Goal: Transaction & Acquisition: Purchase product/service

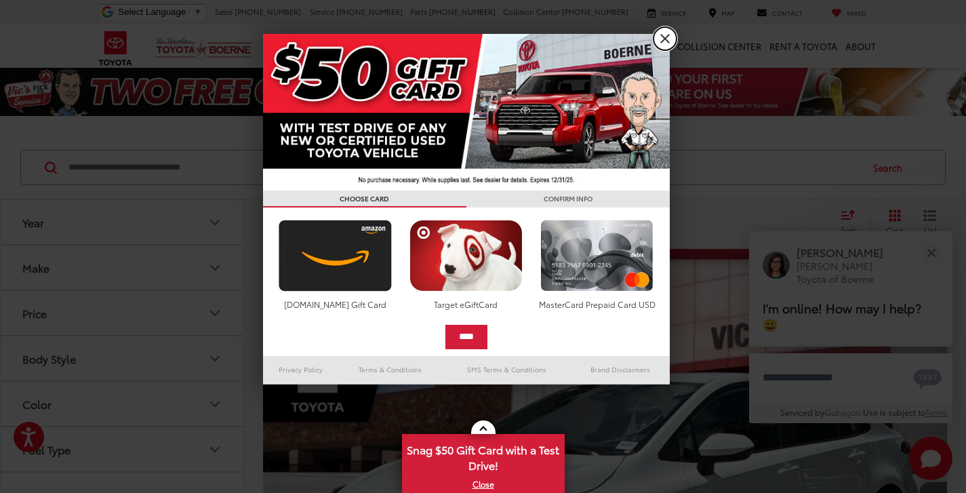
click at [669, 39] on link "X" at bounding box center [665, 38] width 23 height 23
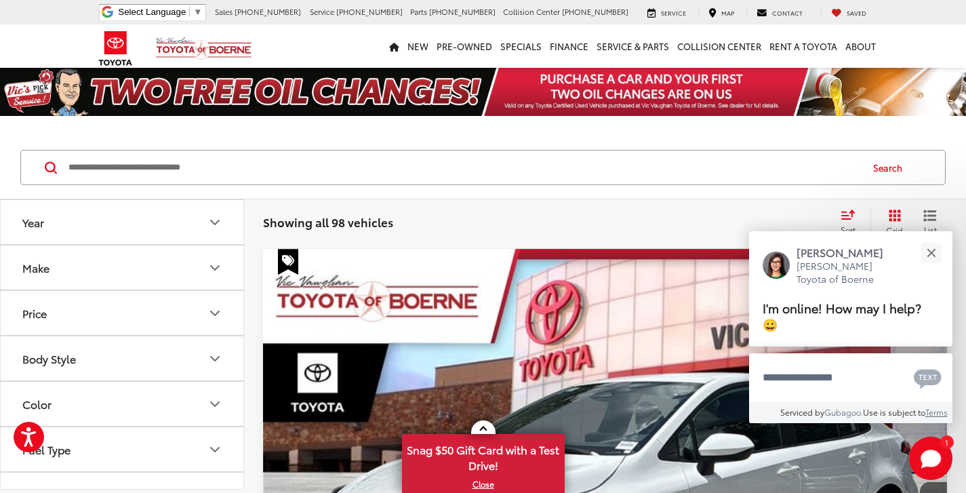
click at [215, 223] on icon "Year" at bounding box center [215, 222] width 8 height 4
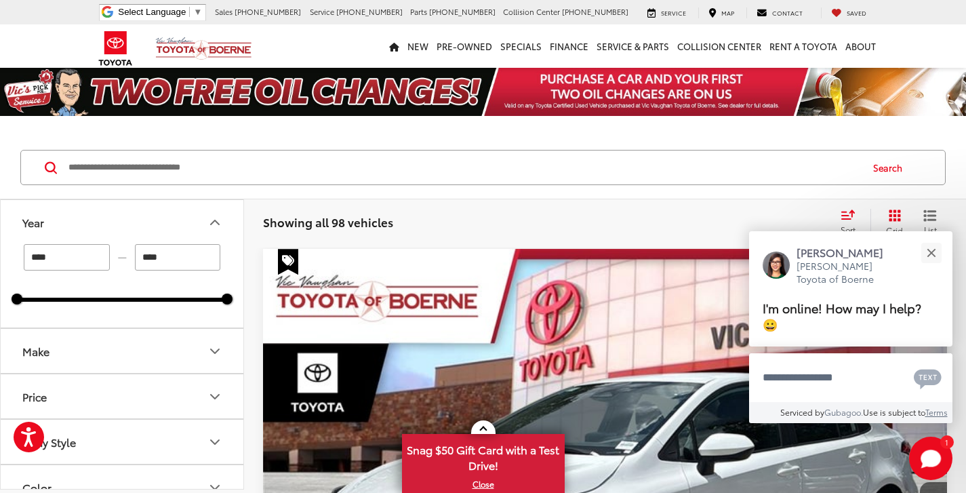
click at [61, 258] on input "****" at bounding box center [67, 257] width 86 height 26
type input "*"
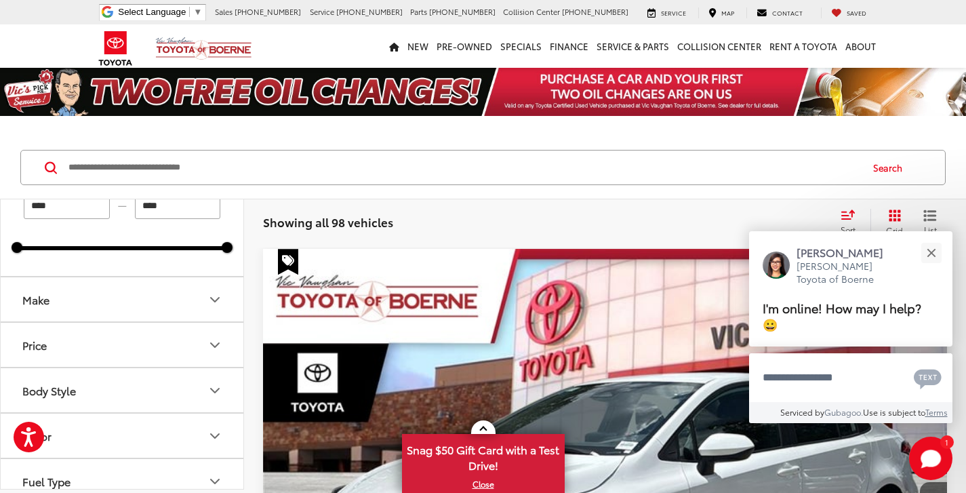
scroll to position [58, 0]
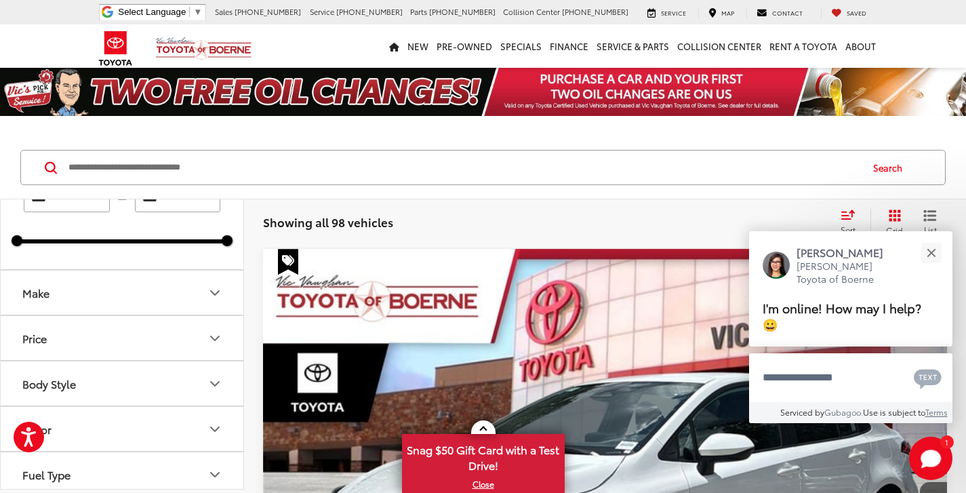
type input "****"
click at [214, 292] on icon "Make" at bounding box center [215, 293] width 16 height 16
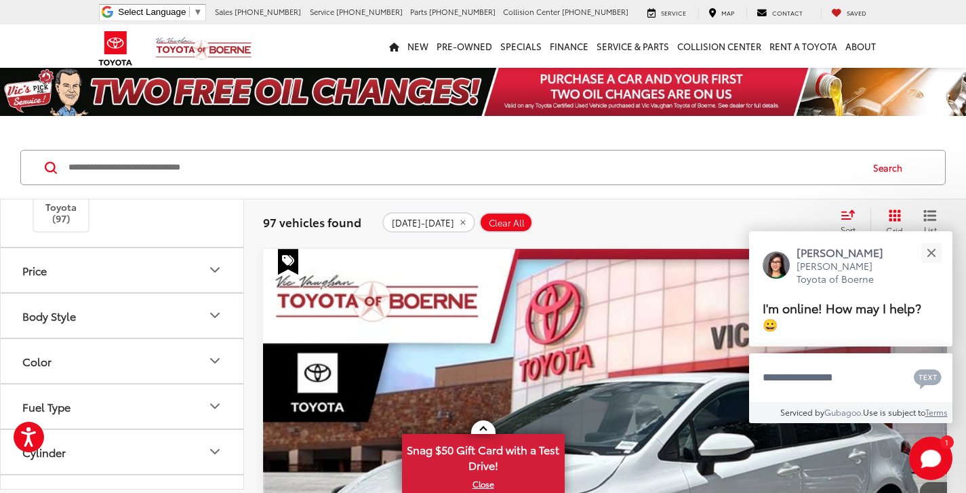
scroll to position [220, 0]
click at [214, 310] on icon "Body Style" at bounding box center [215, 309] width 8 height 4
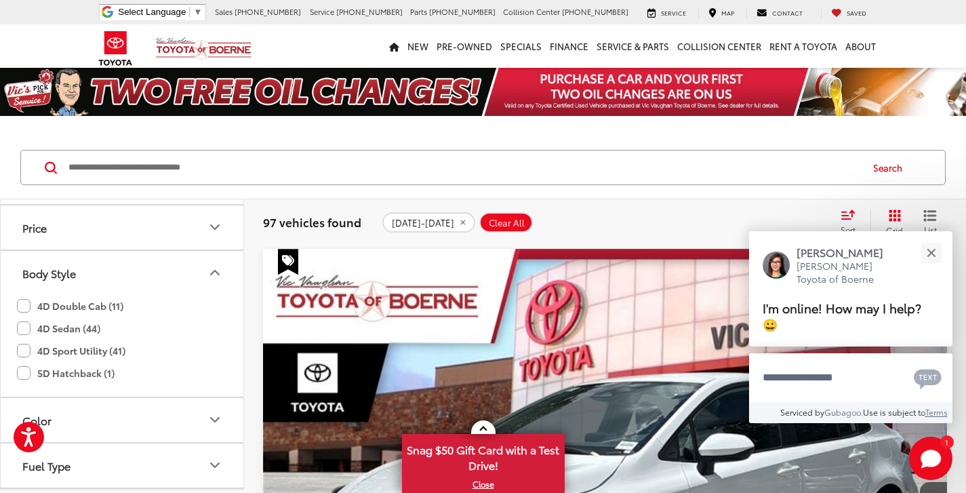
scroll to position [271, 0]
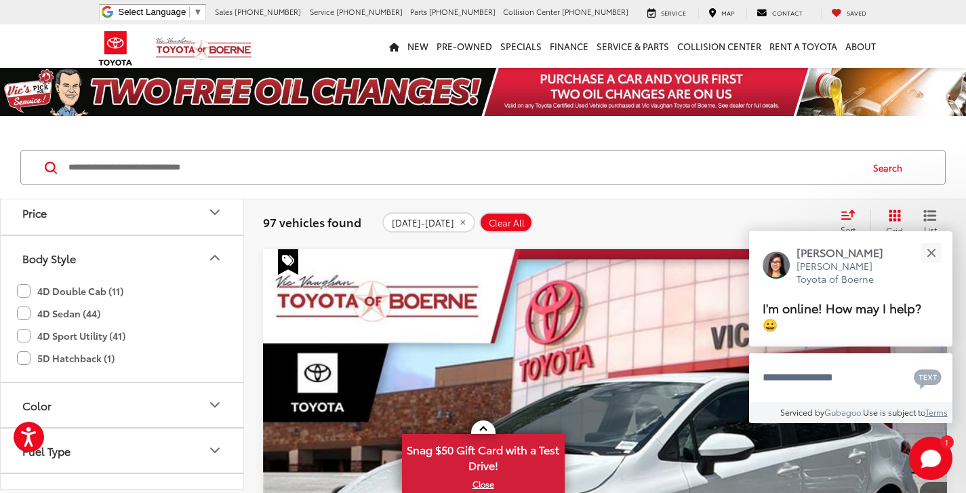
click at [28, 311] on label "4D Sedan (44)" at bounding box center [58, 313] width 83 height 22
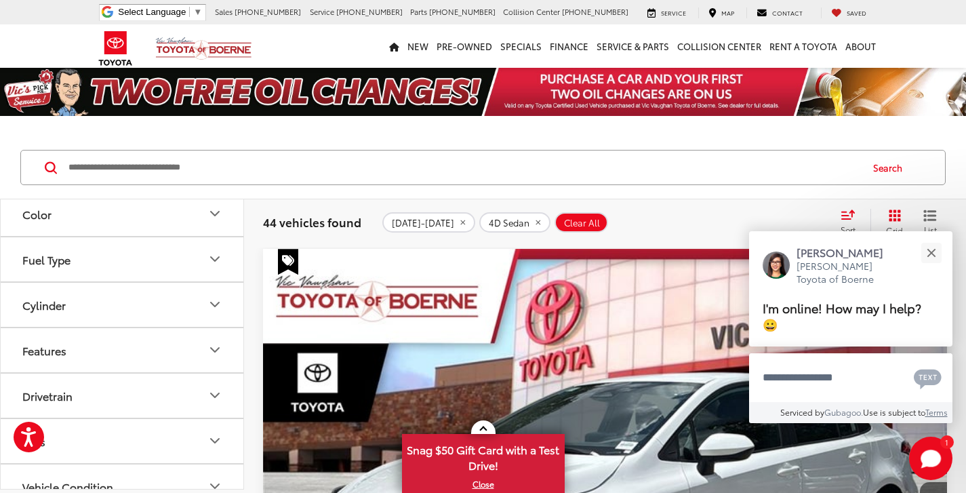
scroll to position [464, 0]
click at [215, 258] on icon "Fuel Type" at bounding box center [215, 258] width 16 height 16
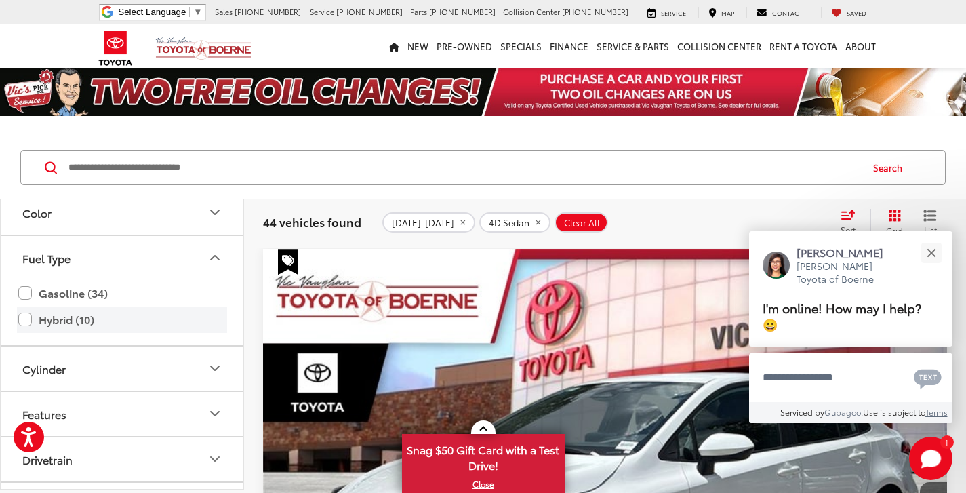
click at [25, 319] on label "Hybrid (10)" at bounding box center [122, 320] width 208 height 24
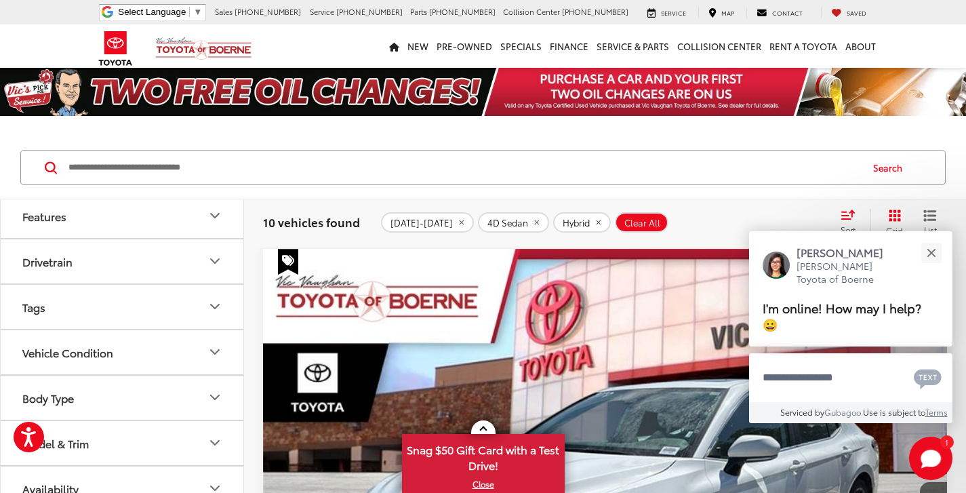
scroll to position [680, 0]
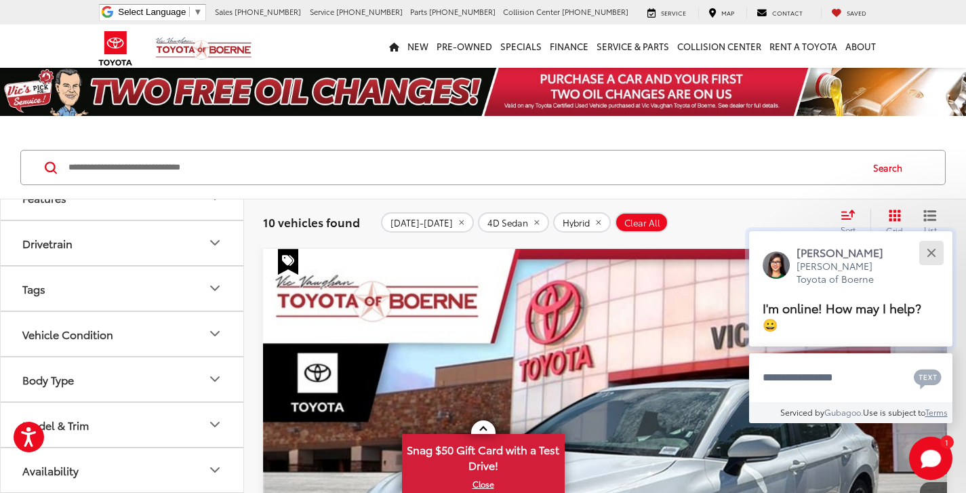
click at [933, 257] on div "Close" at bounding box center [931, 252] width 9 height 9
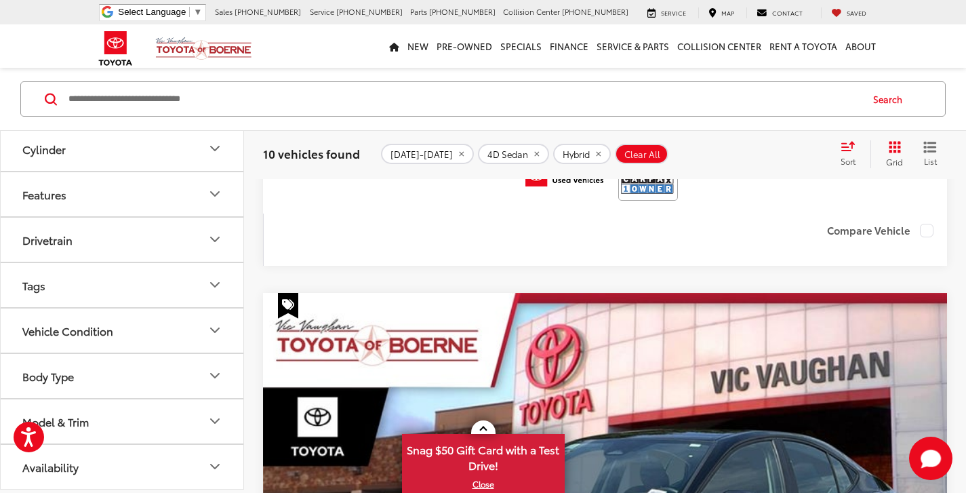
scroll to position [541, 0]
